Goal: Transaction & Acquisition: Purchase product/service

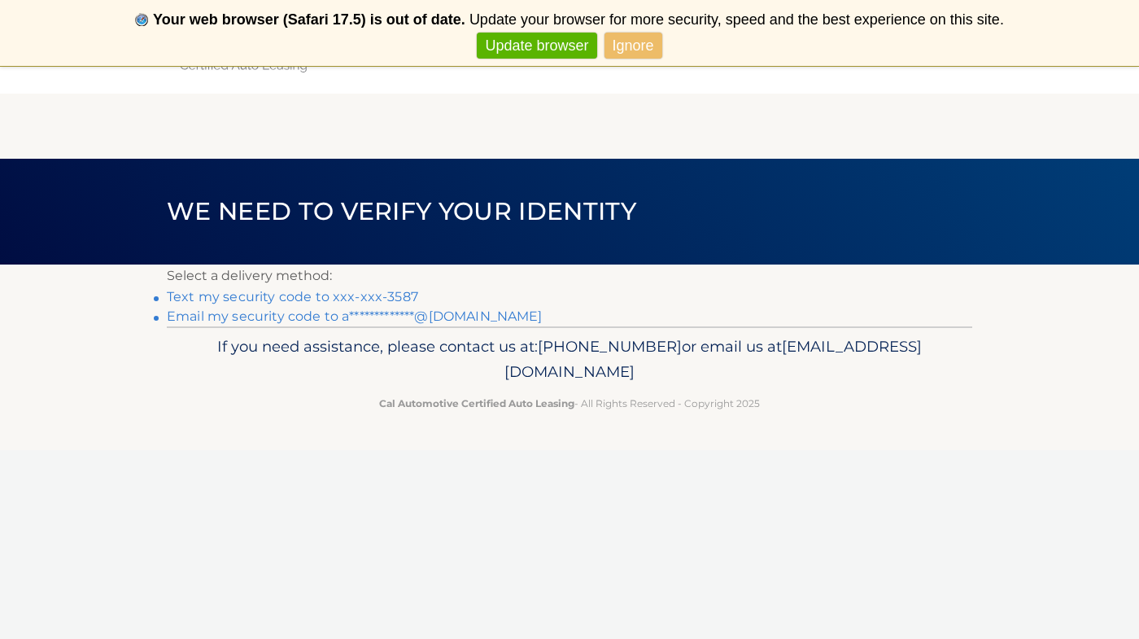
click at [391, 300] on link "Text my security code to xxx-xxx-3587" at bounding box center [292, 296] width 251 height 15
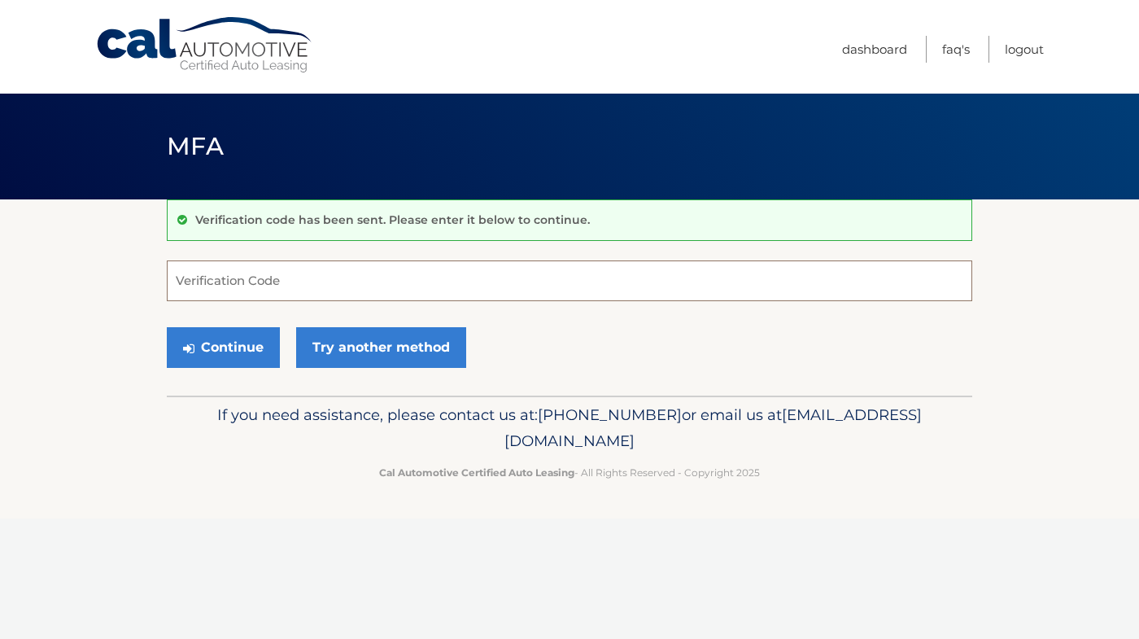
click at [368, 278] on input "Verification Code" at bounding box center [570, 280] width 806 height 41
type input "808027"
click at [223, 347] on button "Continue" at bounding box center [223, 347] width 113 height 41
click at [241, 348] on button "Continue" at bounding box center [223, 347] width 113 height 41
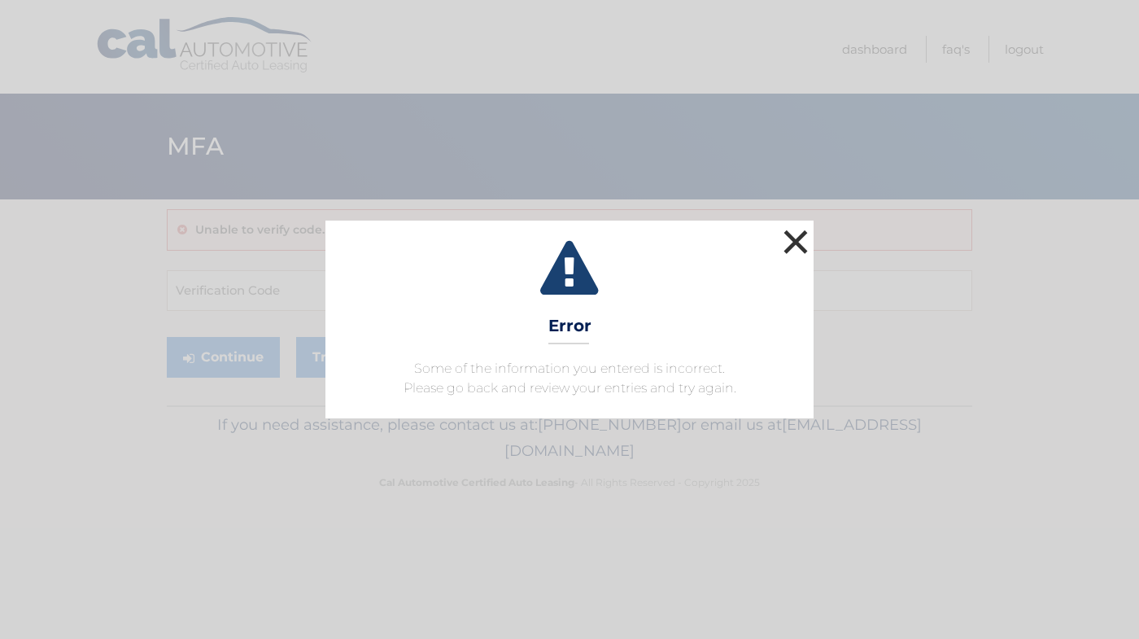
click at [801, 250] on button "×" at bounding box center [796, 241] width 33 height 33
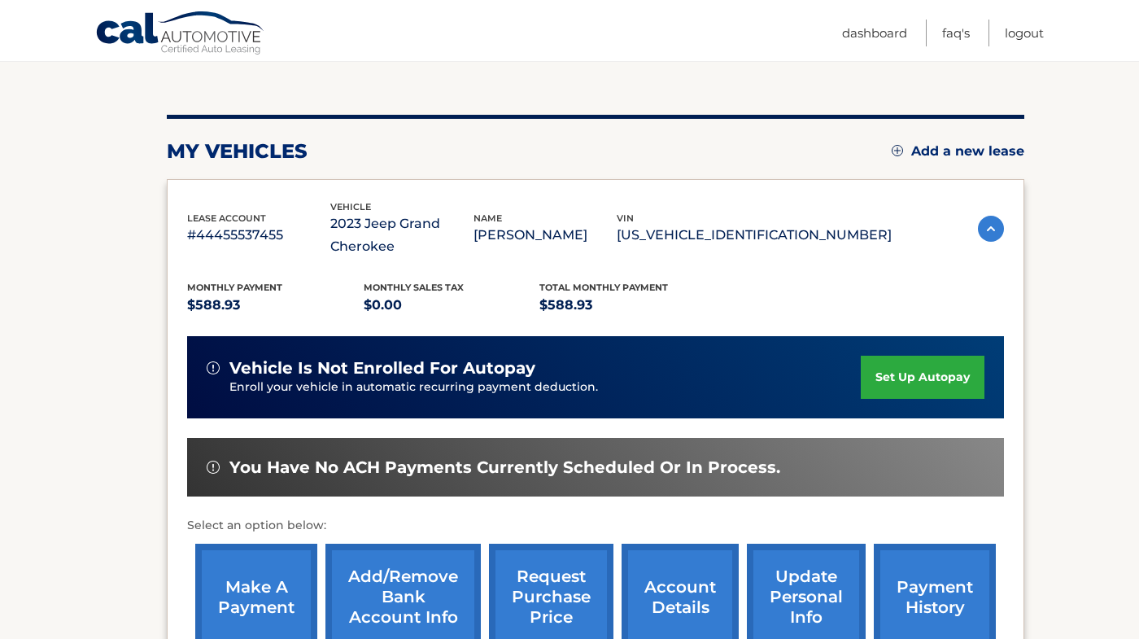
scroll to position [191, 0]
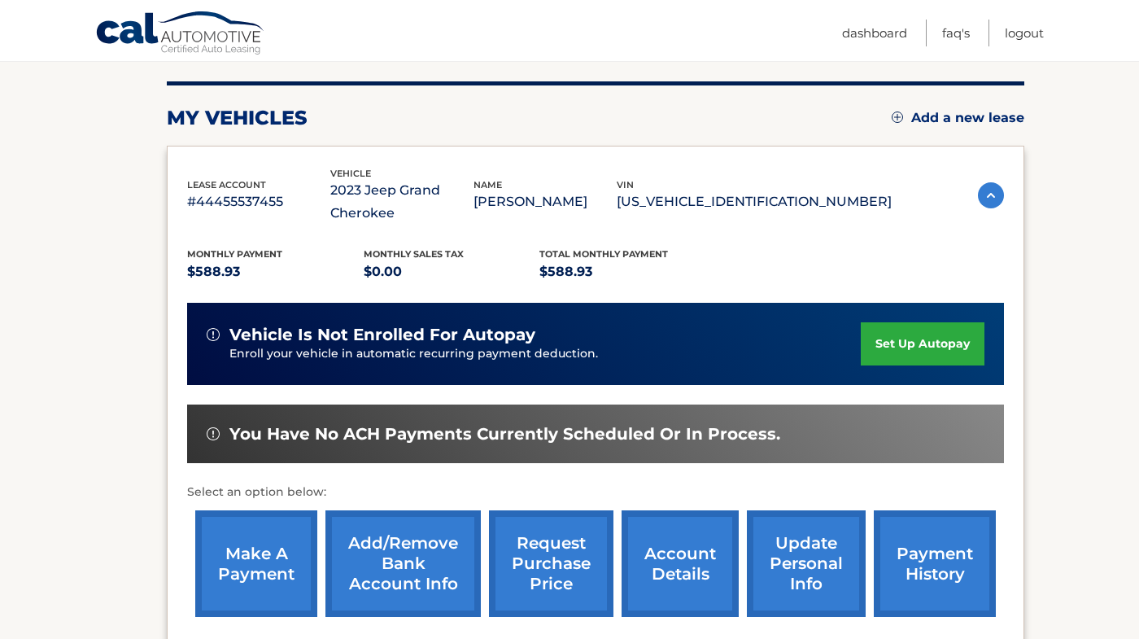
click at [267, 563] on link "make a payment" at bounding box center [256, 563] width 122 height 107
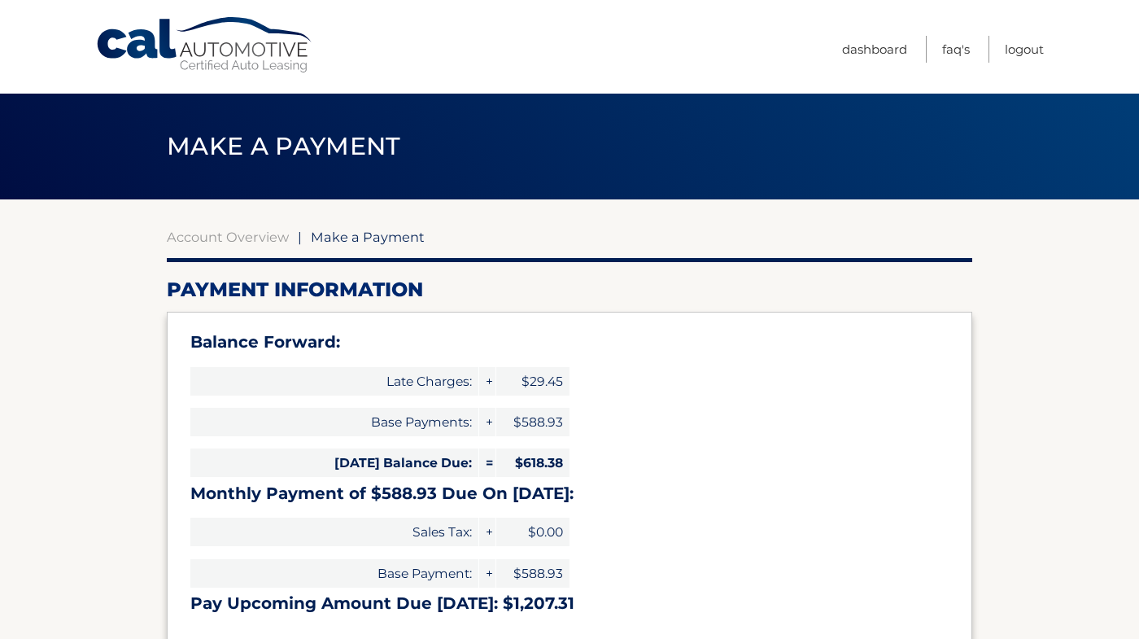
select select "YWMwYjg1OGMtMzAyMy00MTgyLTkxOWEtM2UxYjA1ZWZjNjBh"
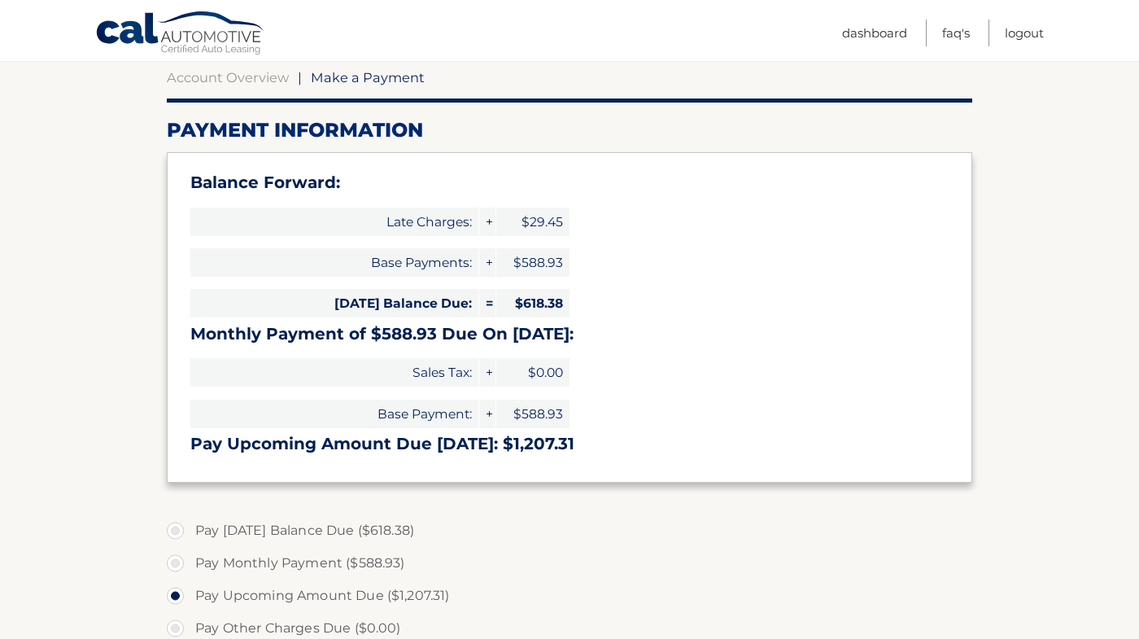
scroll to position [321, 0]
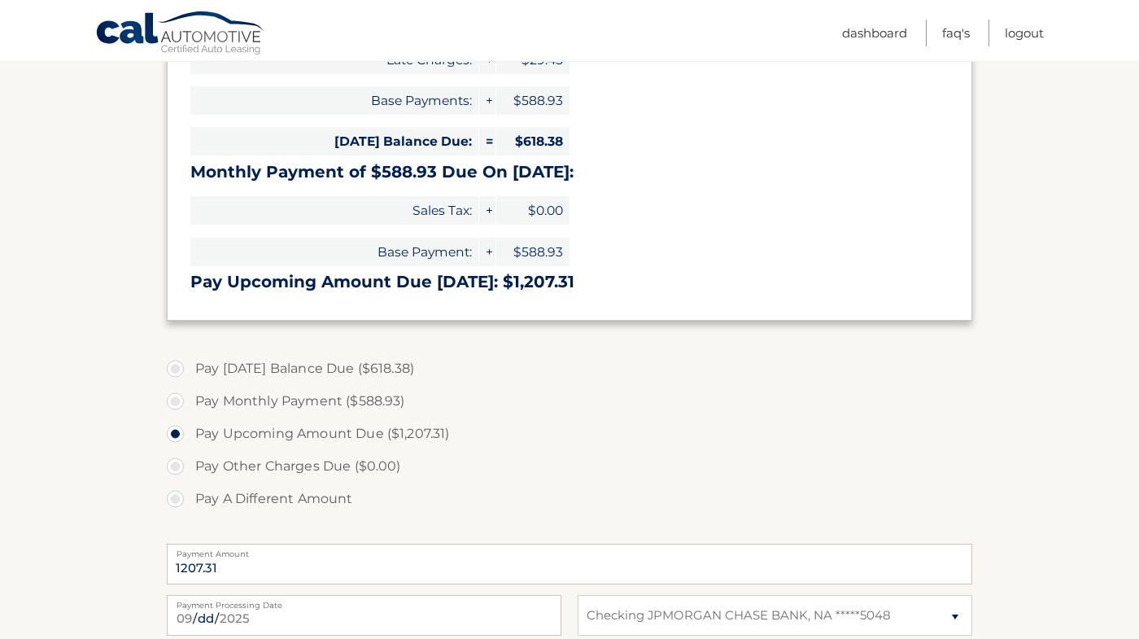
click at [177, 364] on label "Pay [DATE] Balance Due ($618.38)" at bounding box center [570, 368] width 806 height 33
click at [177, 364] on input "Pay [DATE] Balance Due ($618.38)" at bounding box center [181, 365] width 16 height 26
radio input "true"
type input "618.38"
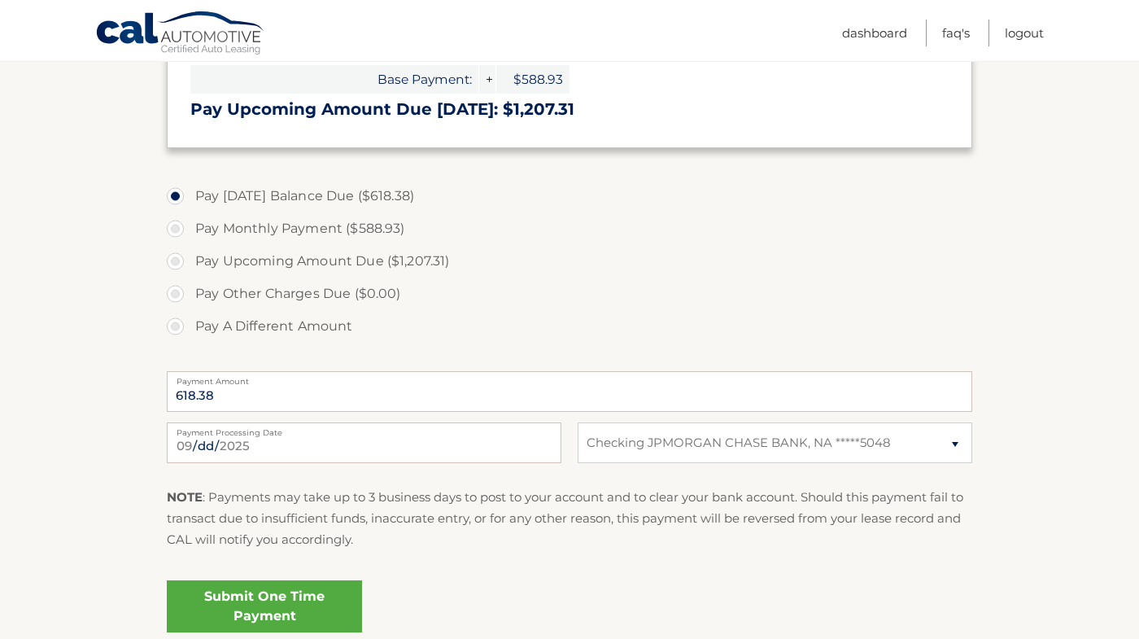
scroll to position [499, 0]
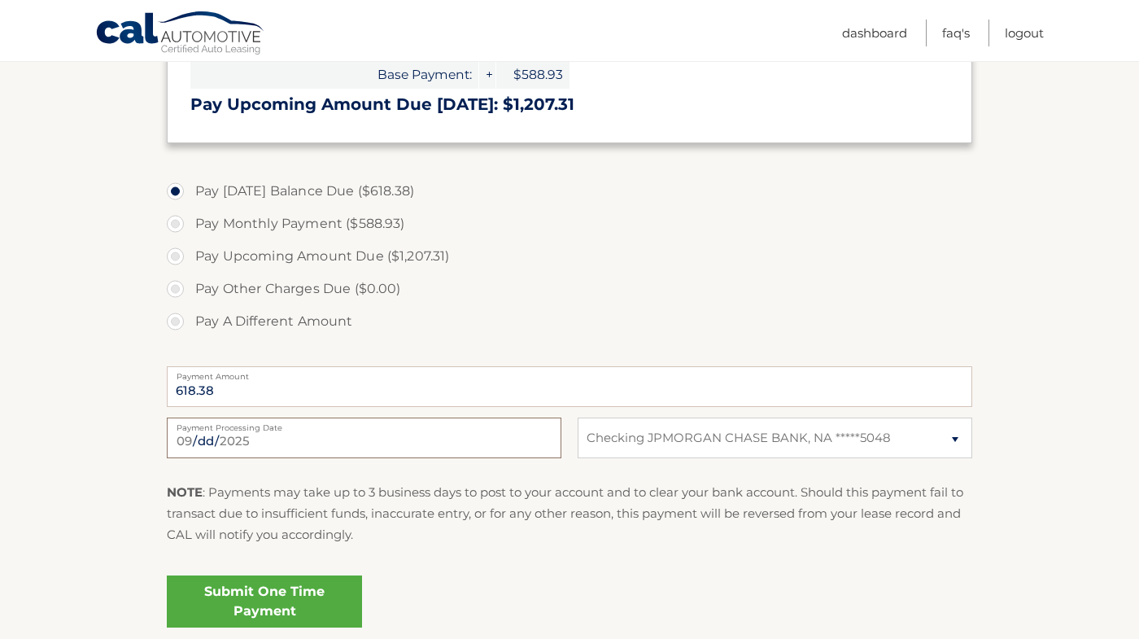
click at [330, 434] on input "[DATE]" at bounding box center [364, 438] width 395 height 41
type input "[DATE]"
click at [364, 545] on div "NOTE : Payments may take up to 3 business days to post to your account and to c…" at bounding box center [570, 520] width 806 height 77
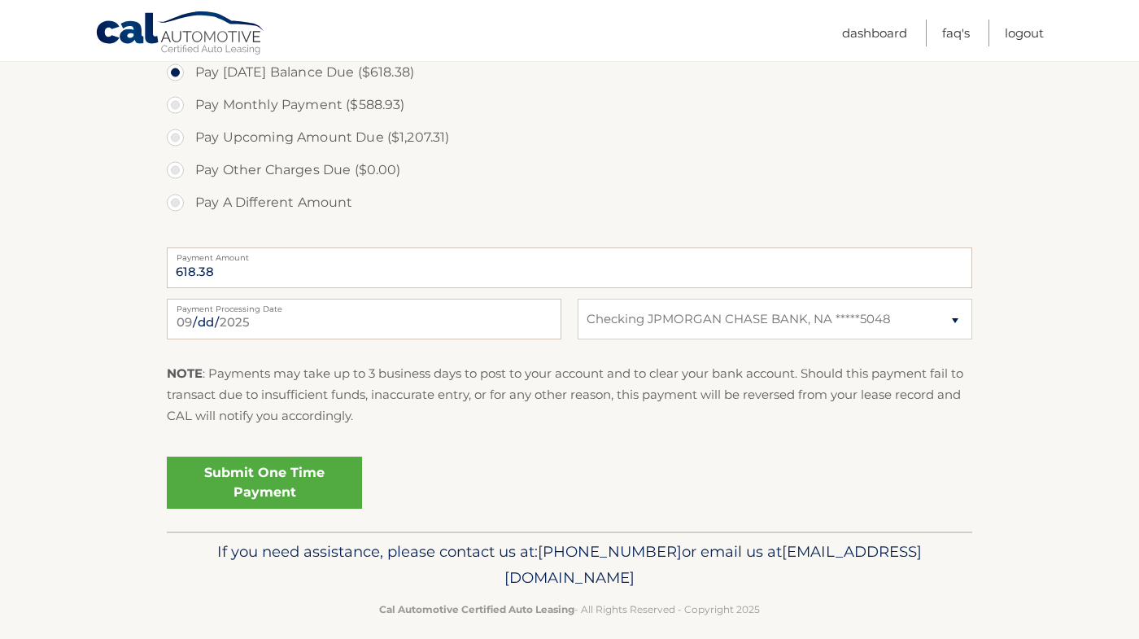
scroll to position [619, 0]
click at [311, 472] on link "Submit One Time Payment" at bounding box center [264, 482] width 195 height 52
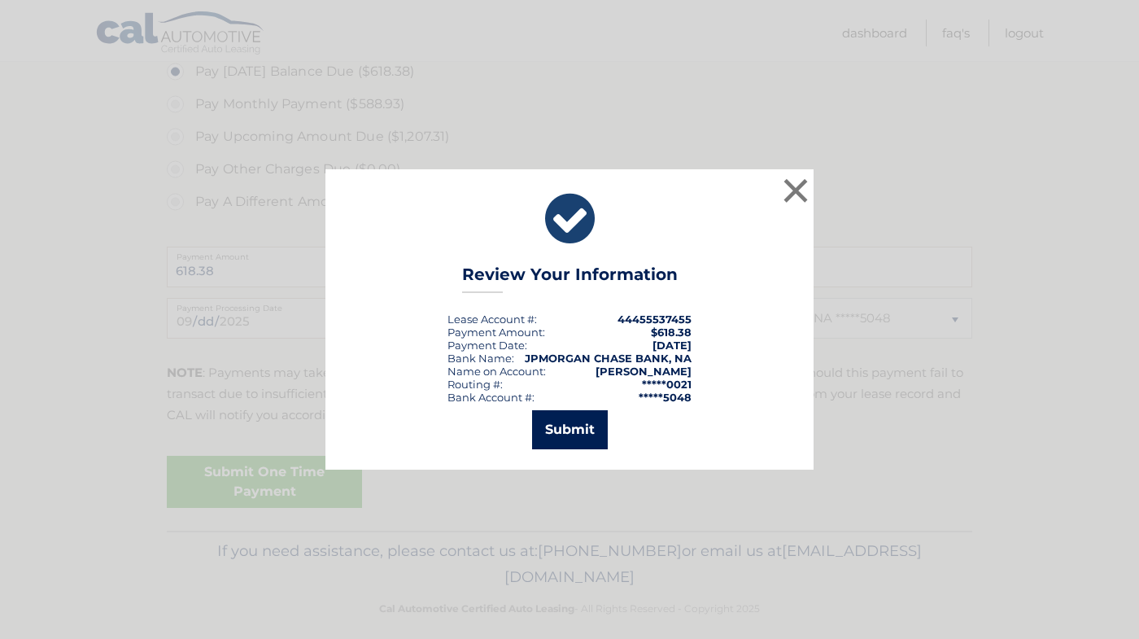
click at [575, 431] on button "Submit" at bounding box center [570, 429] width 76 height 39
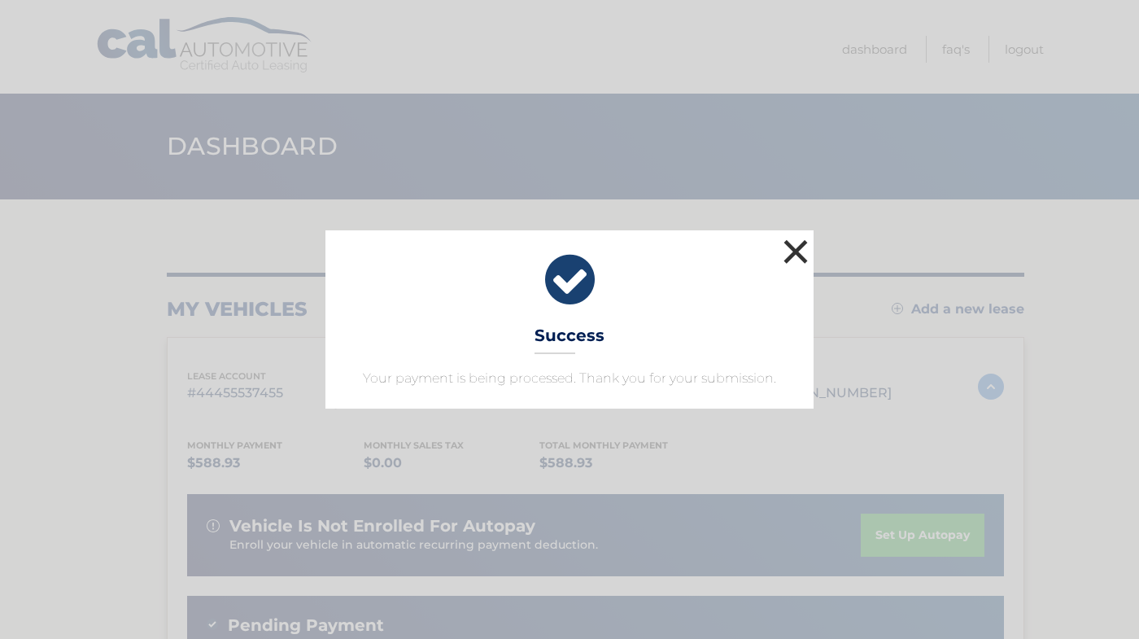
click at [806, 251] on button "×" at bounding box center [796, 251] width 33 height 33
